Goal: Task Accomplishment & Management: Use online tool/utility

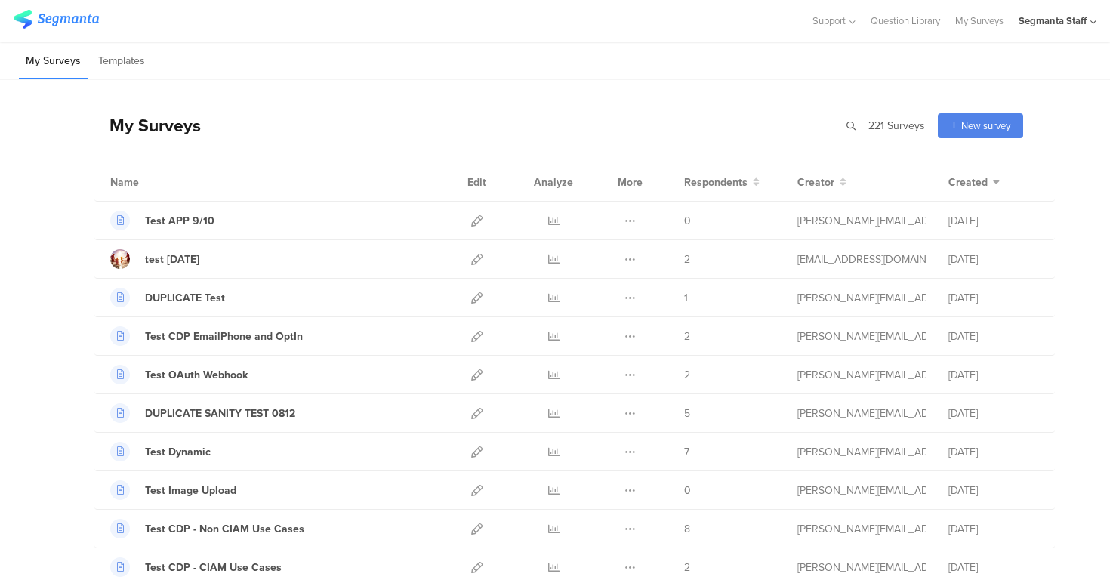
click at [866, 45] on div "My Surveys Templates" at bounding box center [555, 61] width 1110 height 39
click at [471, 219] on icon at bounding box center [476, 220] width 11 height 11
click at [529, 100] on div "My Surveys | 221 Surveys New survey Start from scratch Choose from templates" at bounding box center [558, 125] width 929 height 60
click at [554, 116] on div "My Surveys | 221 Surveys New survey Start from scratch Choose from templates" at bounding box center [558, 125] width 929 height 60
click at [1042, 20] on div "Segmanta Staff" at bounding box center [1053, 21] width 68 height 14
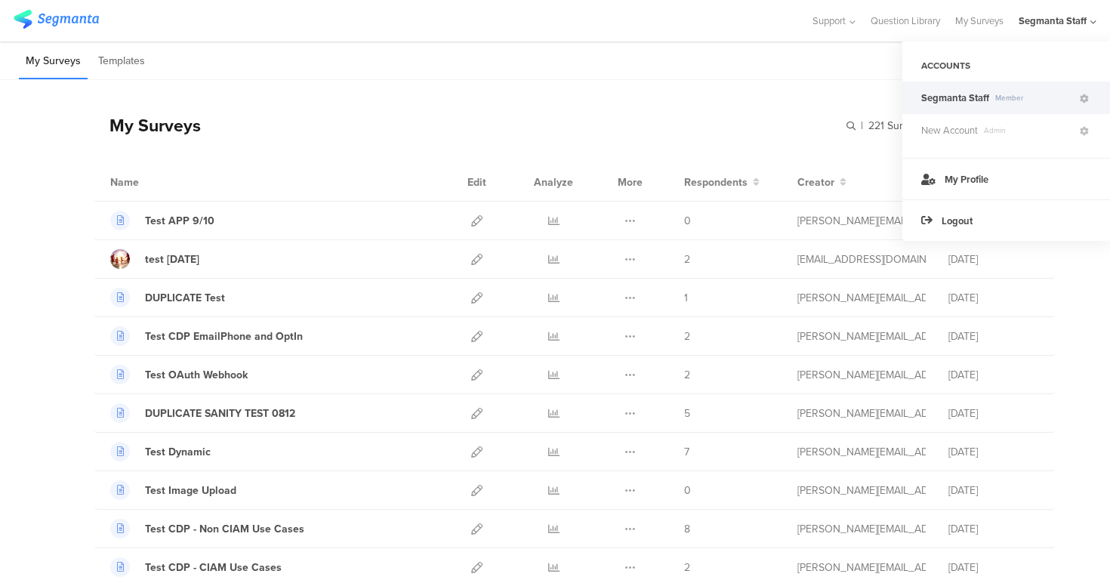
click at [682, 69] on div "My Surveys Templates" at bounding box center [555, 61] width 1110 height 39
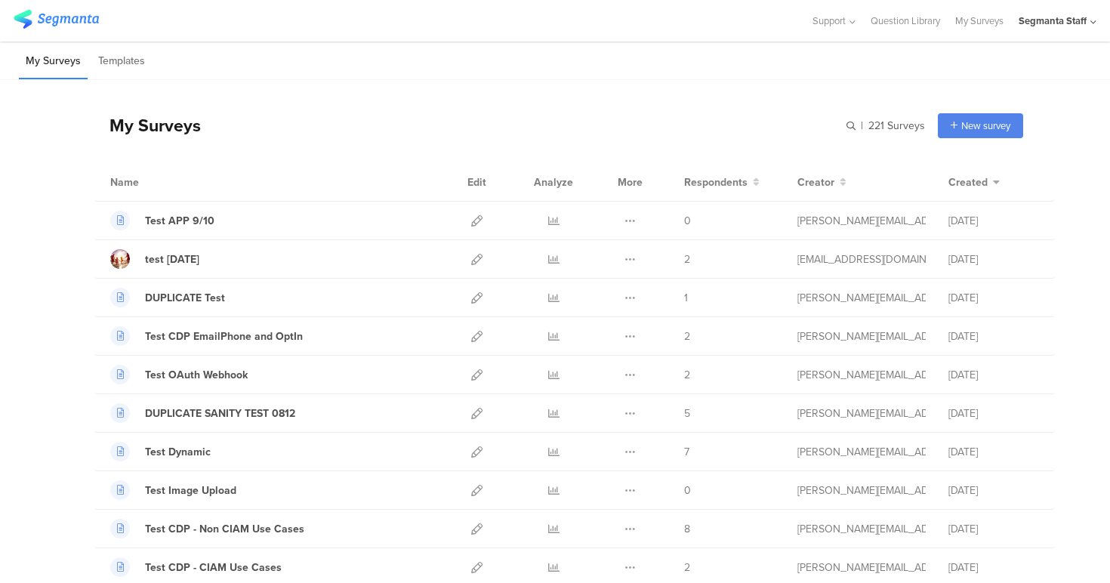
click at [536, 134] on div "My Surveys | 221 Surveys New survey Start from scratch Choose from templates" at bounding box center [558, 125] width 929 height 60
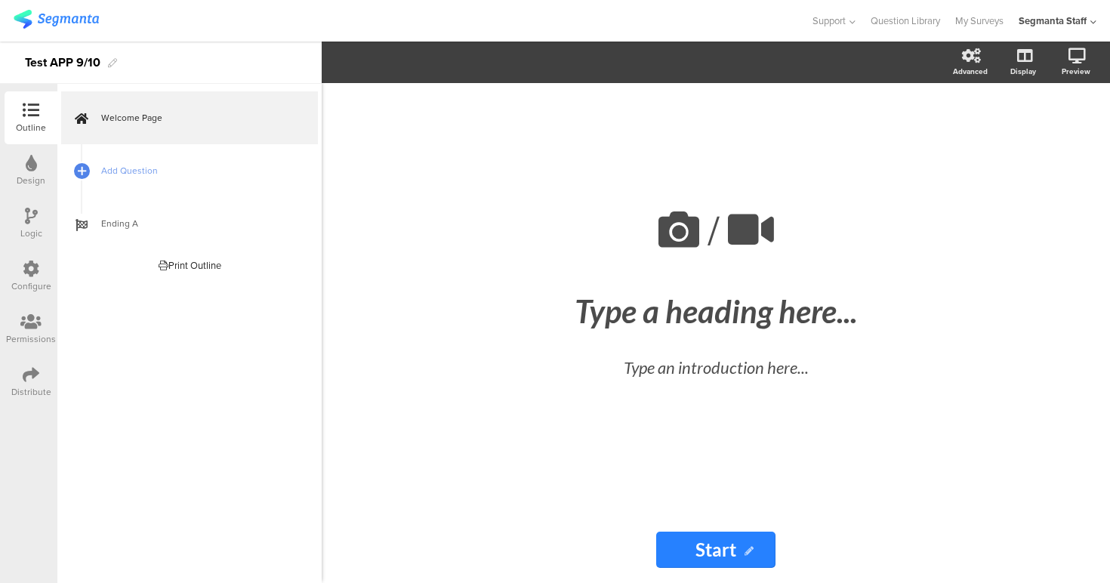
click at [35, 376] on icon at bounding box center [31, 374] width 17 height 17
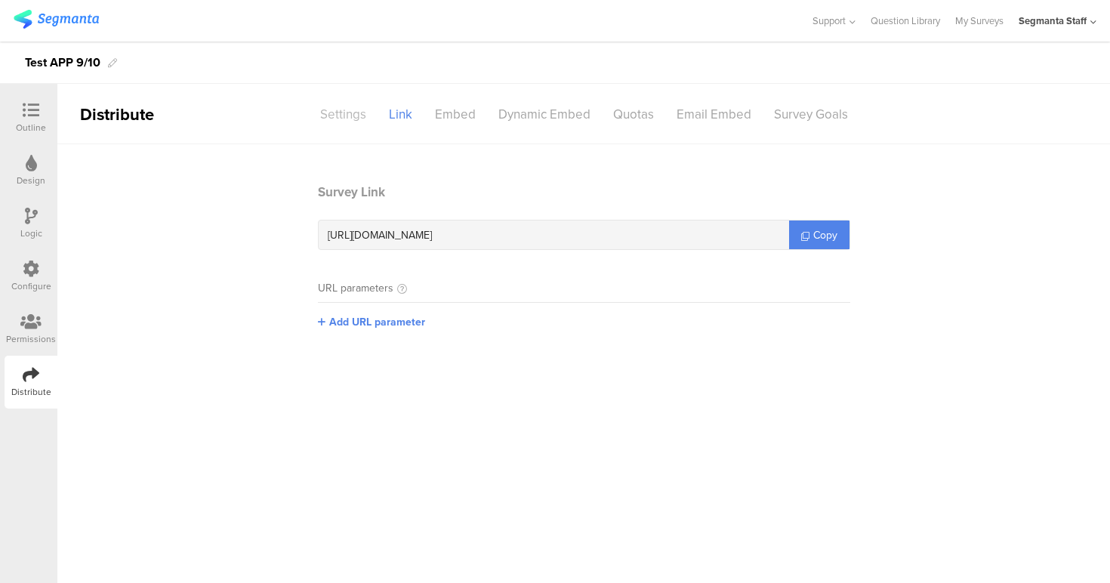
click at [338, 104] on div "Settings" at bounding box center [343, 114] width 69 height 26
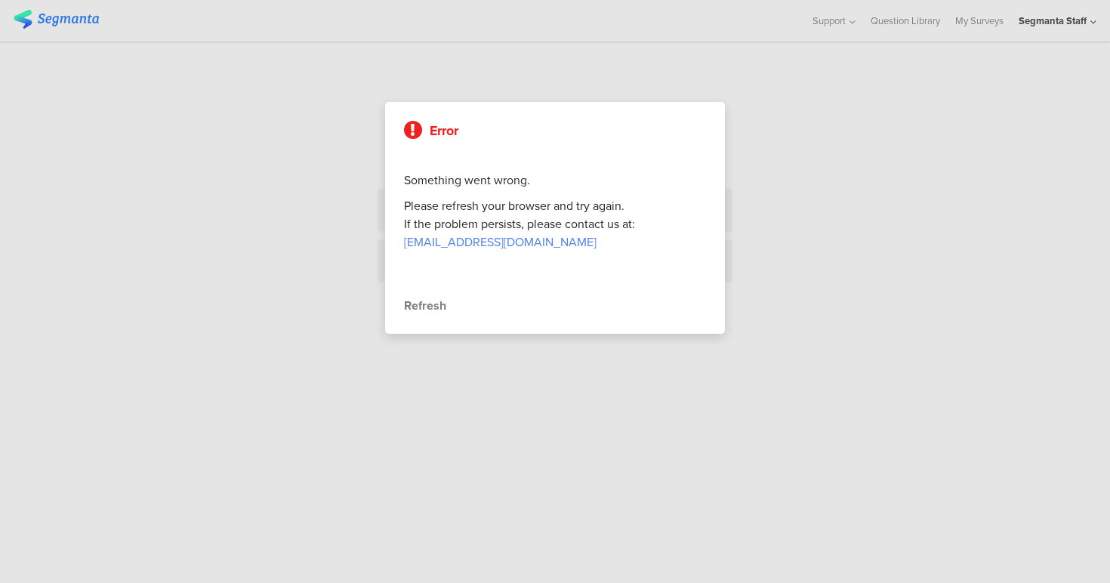
click at [432, 307] on div "Refresh" at bounding box center [555, 306] width 302 height 18
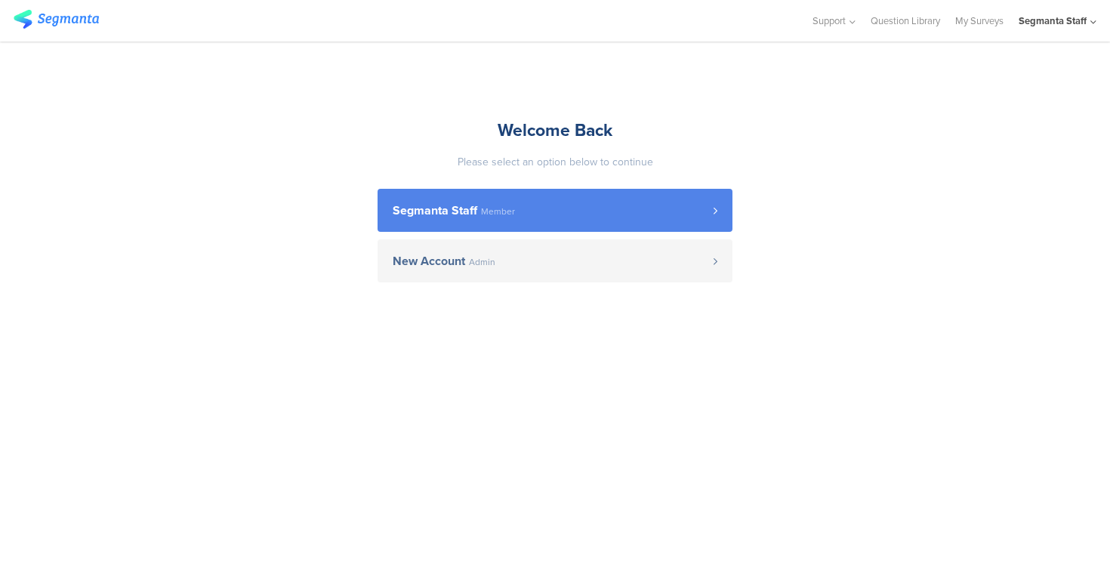
click at [500, 207] on span "Member" at bounding box center [498, 211] width 34 height 9
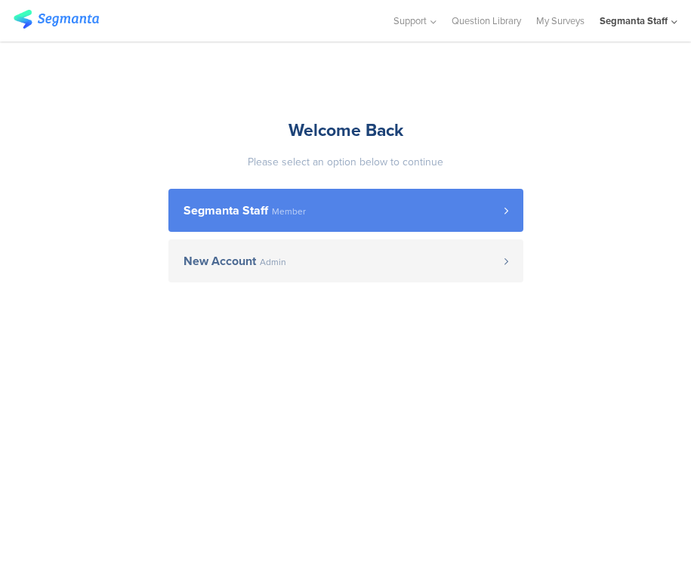
click at [384, 219] on link "Segmanta Staff Member" at bounding box center [345, 210] width 355 height 43
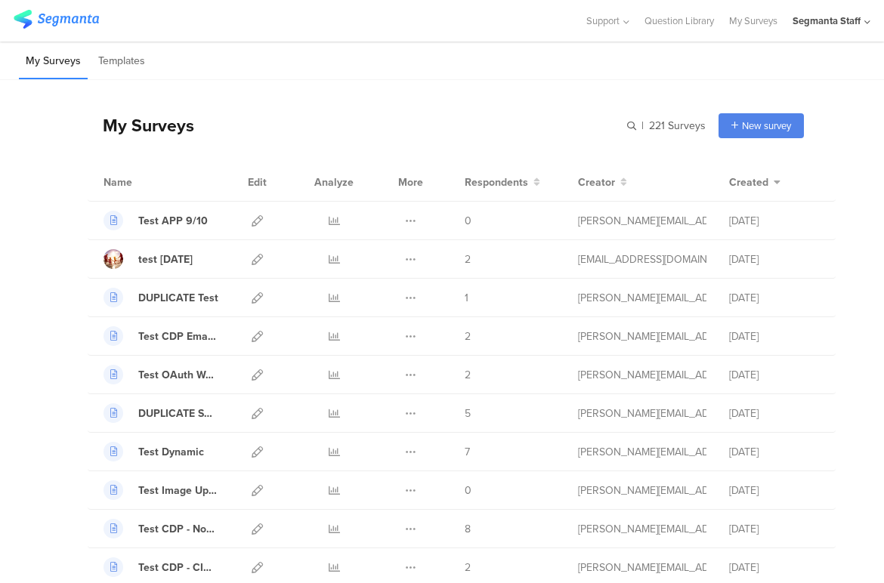
click at [415, 65] on div "My Surveys Templates" at bounding box center [442, 61] width 884 height 39
click at [690, 17] on div "Segmanta Staff" at bounding box center [826, 21] width 68 height 14
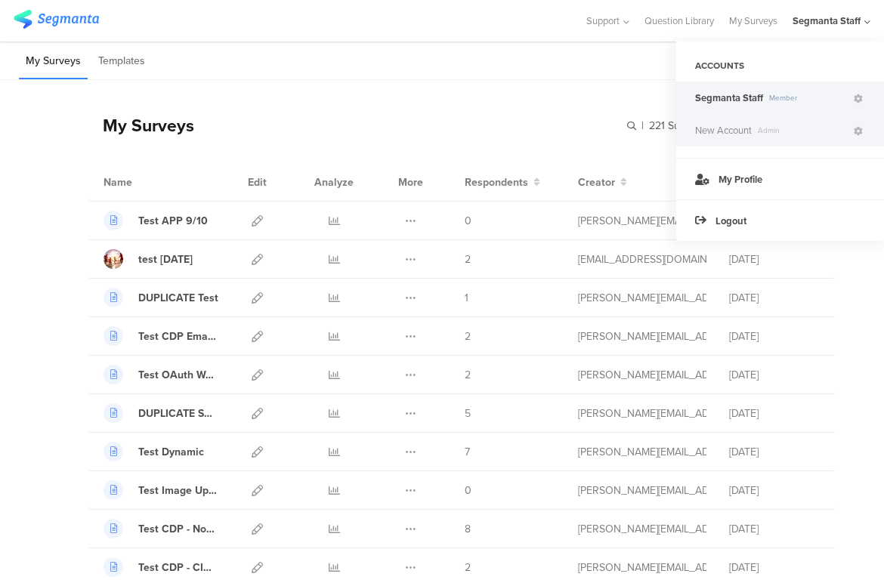
click at [690, 130] on span "Admin" at bounding box center [802, 130] width 100 height 11
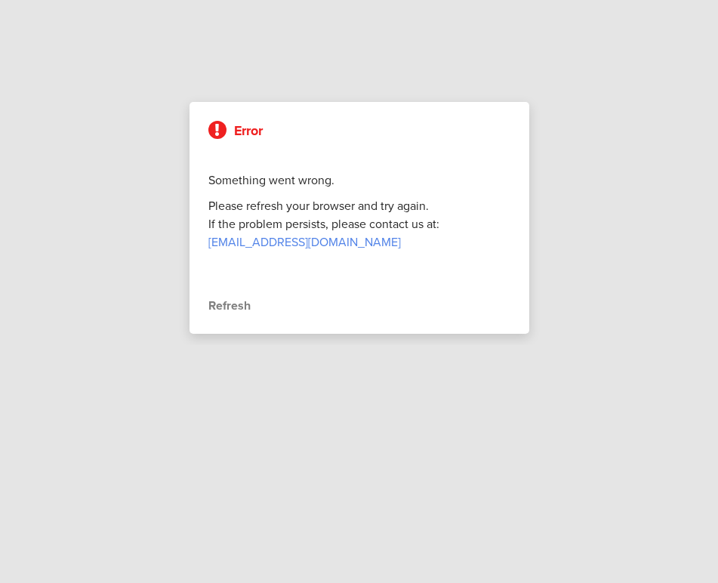
click at [607, 378] on div at bounding box center [359, 291] width 718 height 583
click at [226, 311] on div "Refresh" at bounding box center [359, 306] width 302 height 18
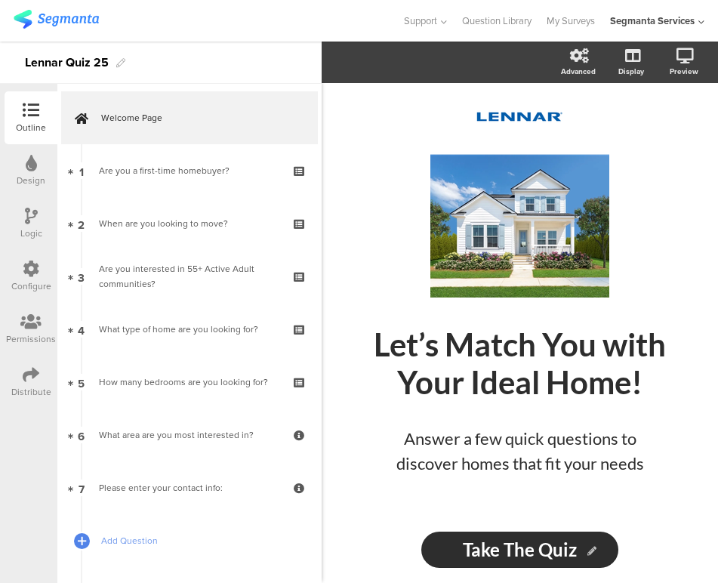
click at [28, 383] on div at bounding box center [31, 375] width 17 height 19
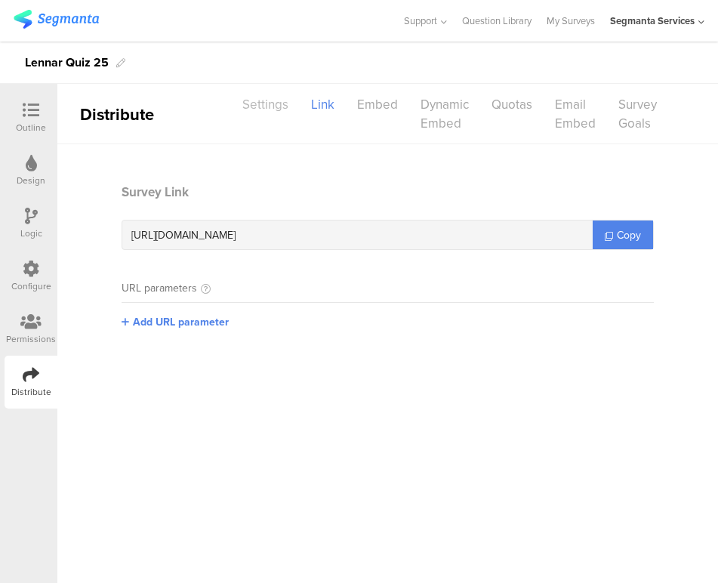
click at [252, 101] on div "Settings" at bounding box center [265, 104] width 69 height 26
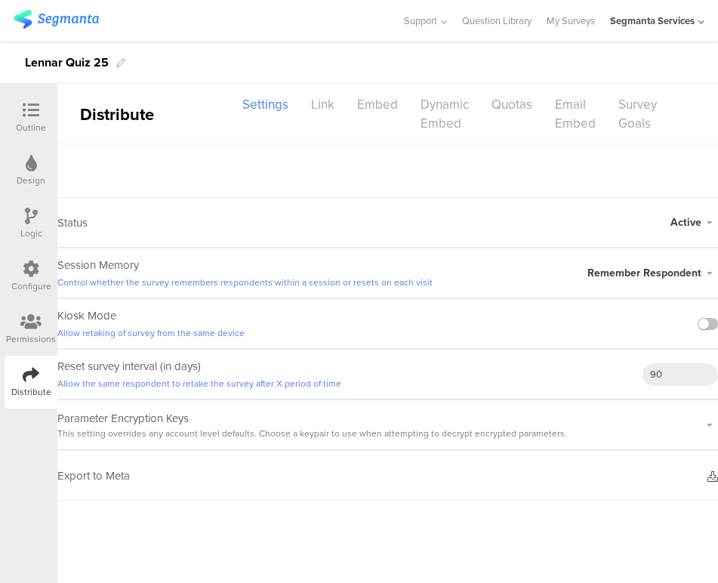
click at [715, 475] on icon at bounding box center [713, 476] width 11 height 11
click at [708, 477] on icon at bounding box center [713, 476] width 11 height 11
